Goal: Task Accomplishment & Management: Use online tool/utility

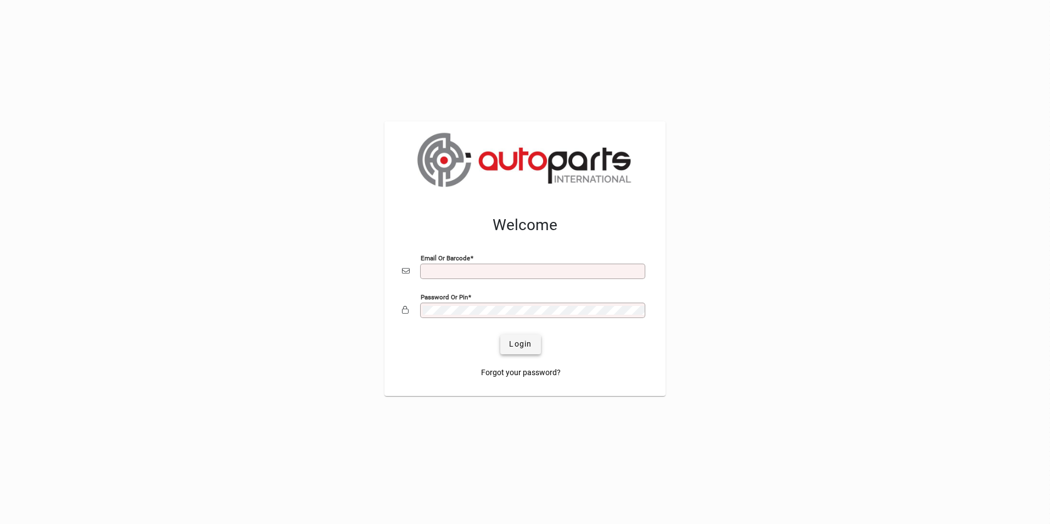
type input "**********"
click at [512, 343] on span "Login" at bounding box center [520, 344] width 23 height 12
